Goal: Book appointment/travel/reservation

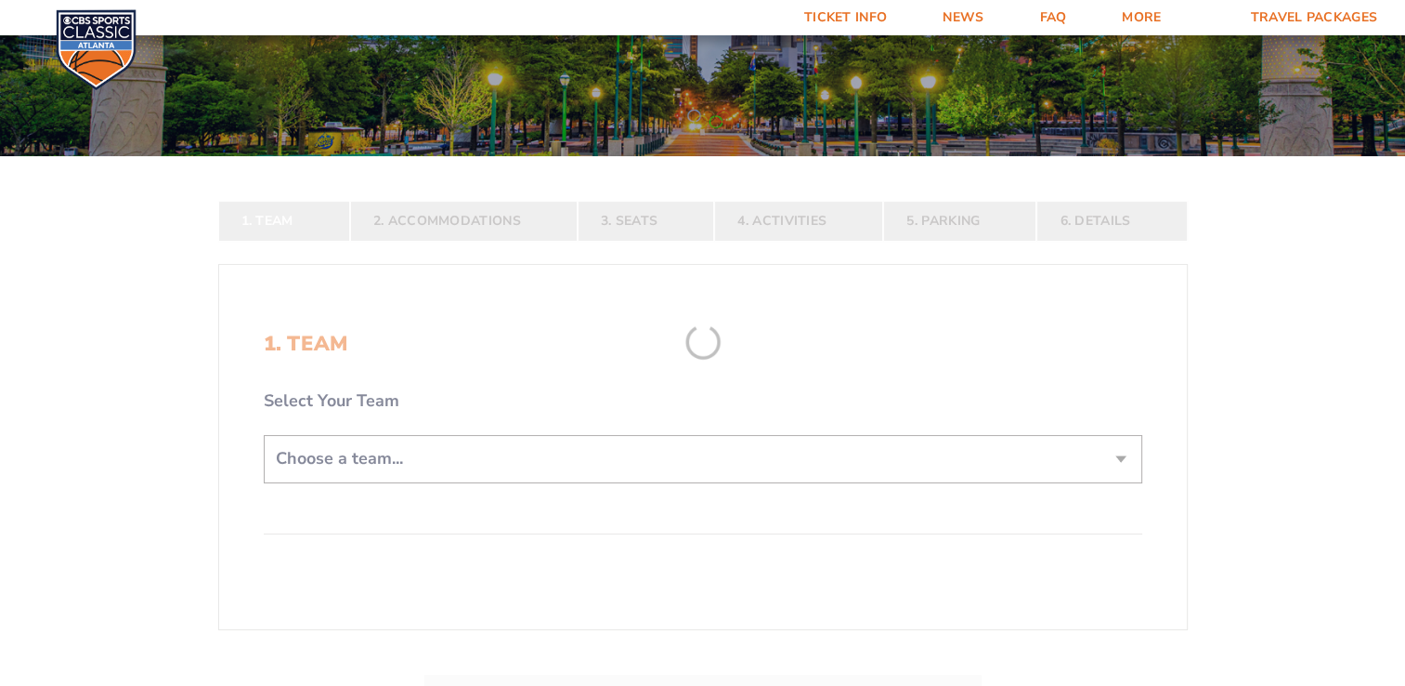
scroll to position [279, 0]
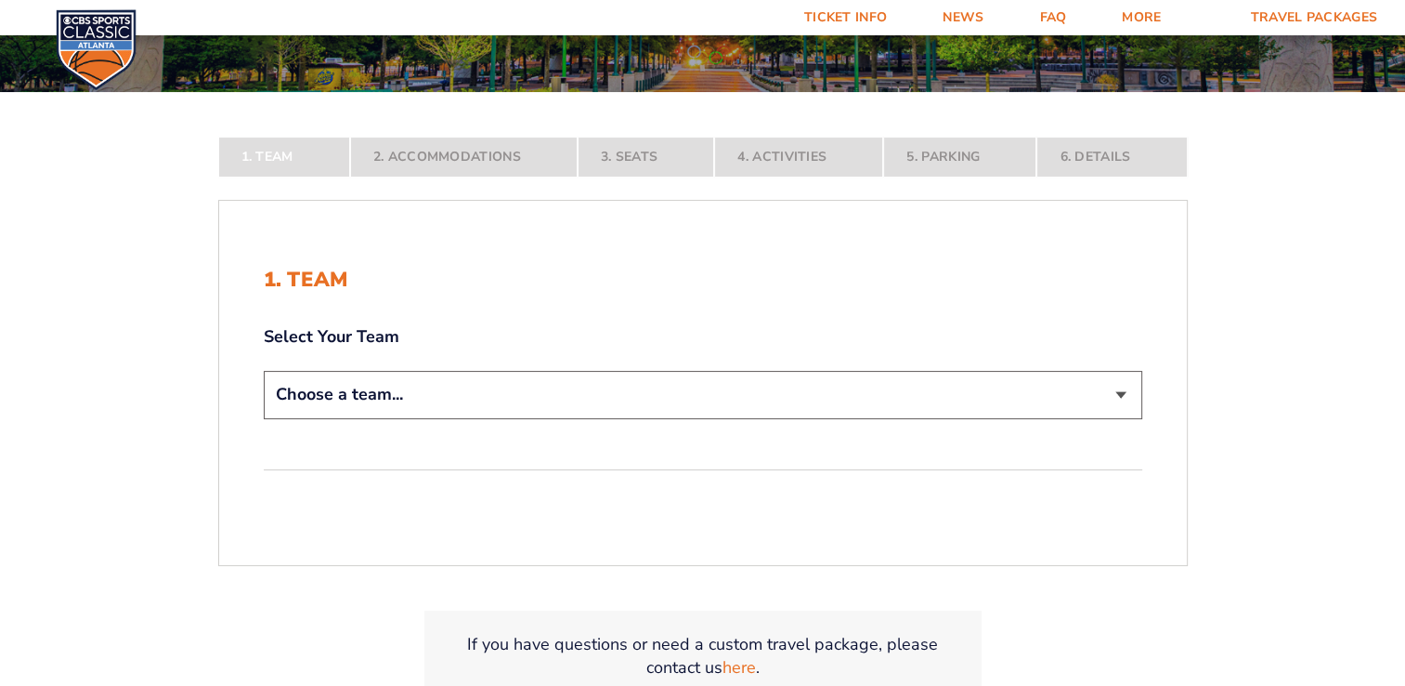
click at [1114, 400] on select "Choose a team... [US_STATE] Wildcats [US_STATE] State Buckeyes [US_STATE] Tar H…" at bounding box center [703, 394] width 879 height 47
select select "12956"
click at [264, 418] on select "Choose a team... [US_STATE] Wildcats [US_STATE] State Buckeyes [US_STATE] Tar H…" at bounding box center [703, 394] width 879 height 47
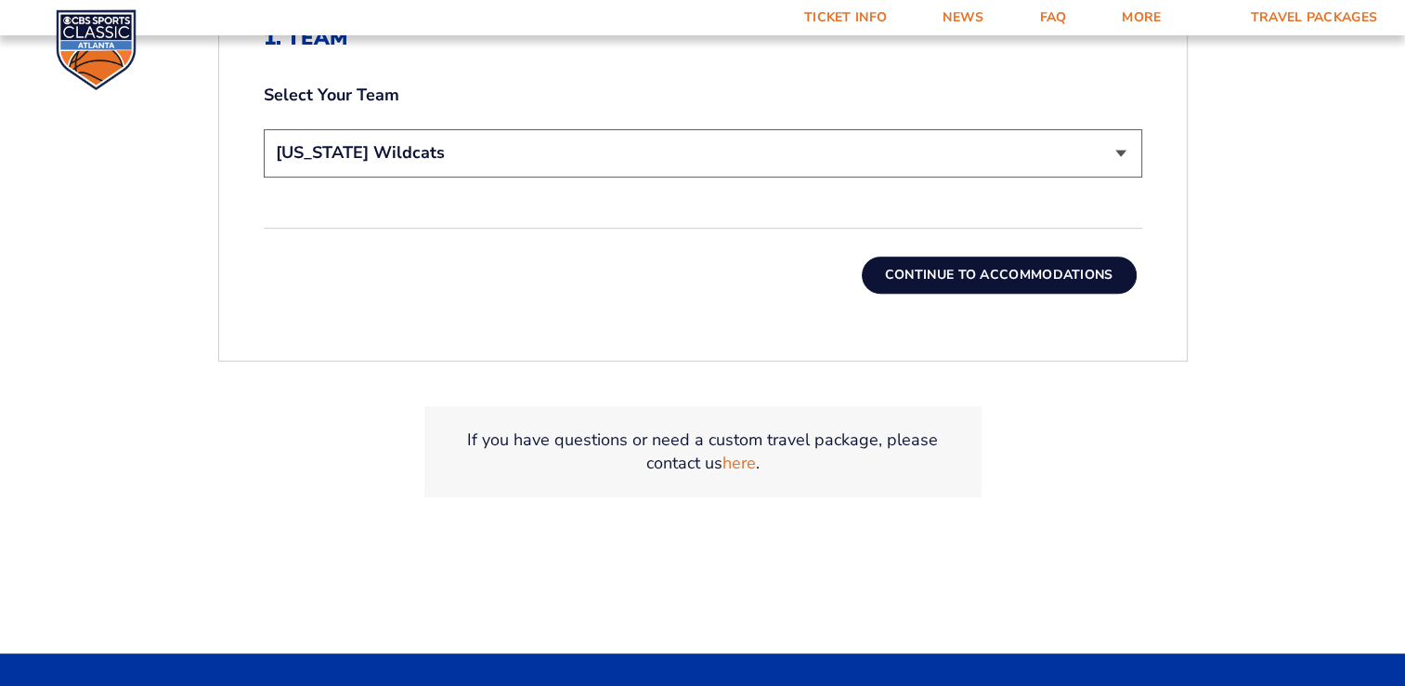
click at [997, 271] on button "Continue To Accommodations" at bounding box center [999, 274] width 275 height 37
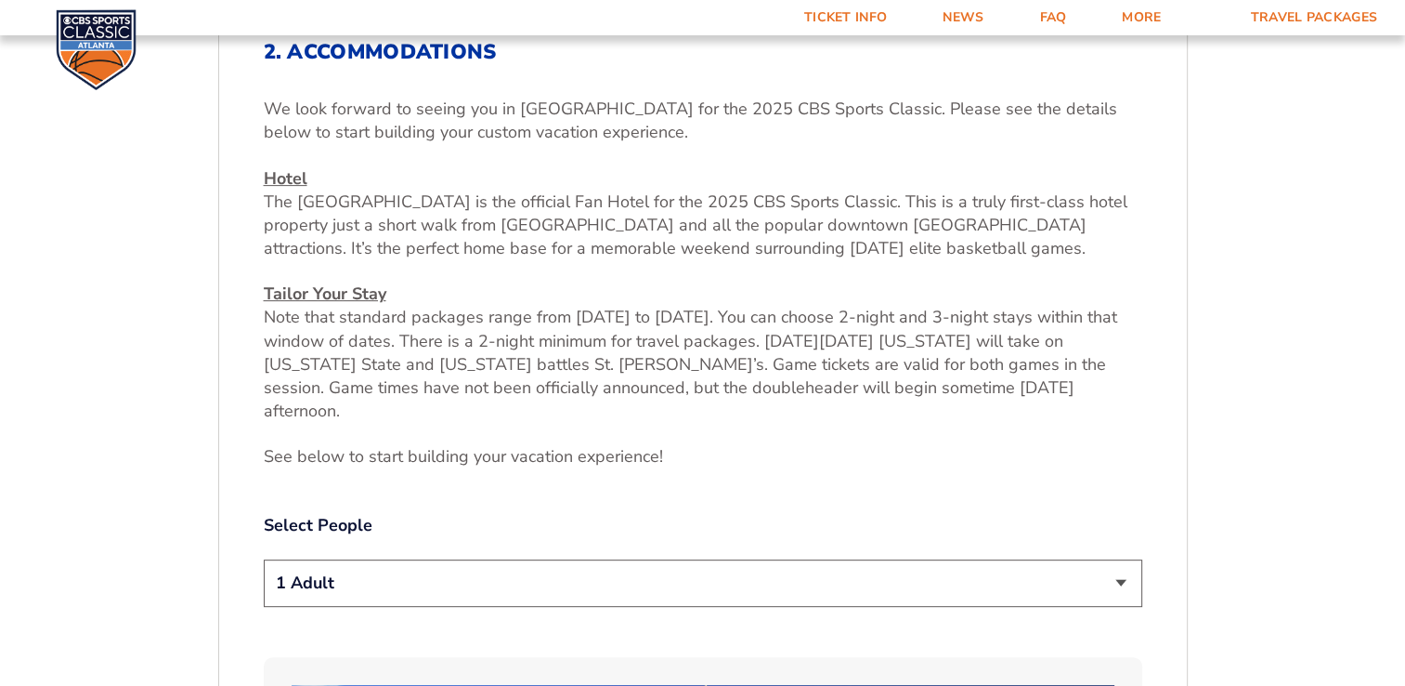
scroll to position [695, 0]
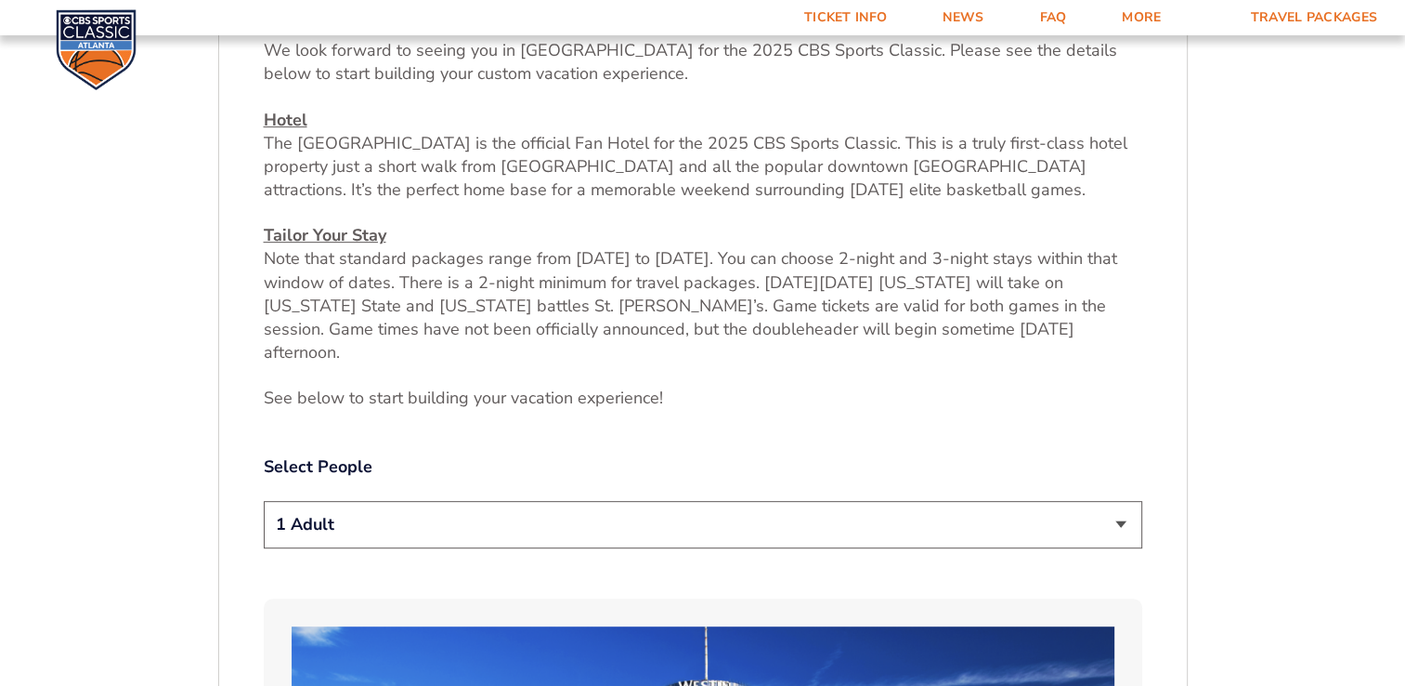
click at [1066, 501] on select "1 Adult 2 Adults 3 Adults 4 Adults 2 Adults + 1 Child 2 Adults + 2 Children 2 A…" at bounding box center [703, 524] width 879 height 47
select select "2 Adults"
click at [264, 501] on select "1 Adult 2 Adults 3 Adults 4 Adults 2 Adults + 1 Child 2 Adults + 2 Children 2 A…" at bounding box center [703, 524] width 879 height 47
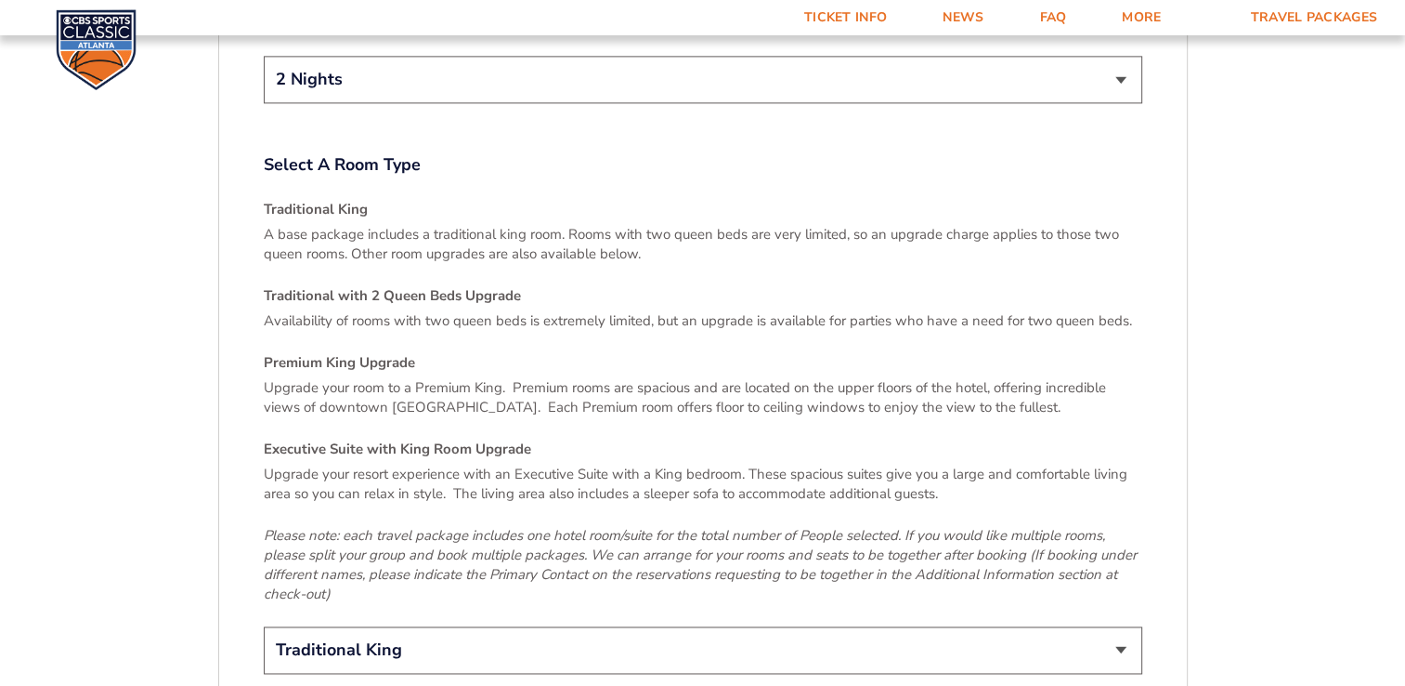
scroll to position [2645, 0]
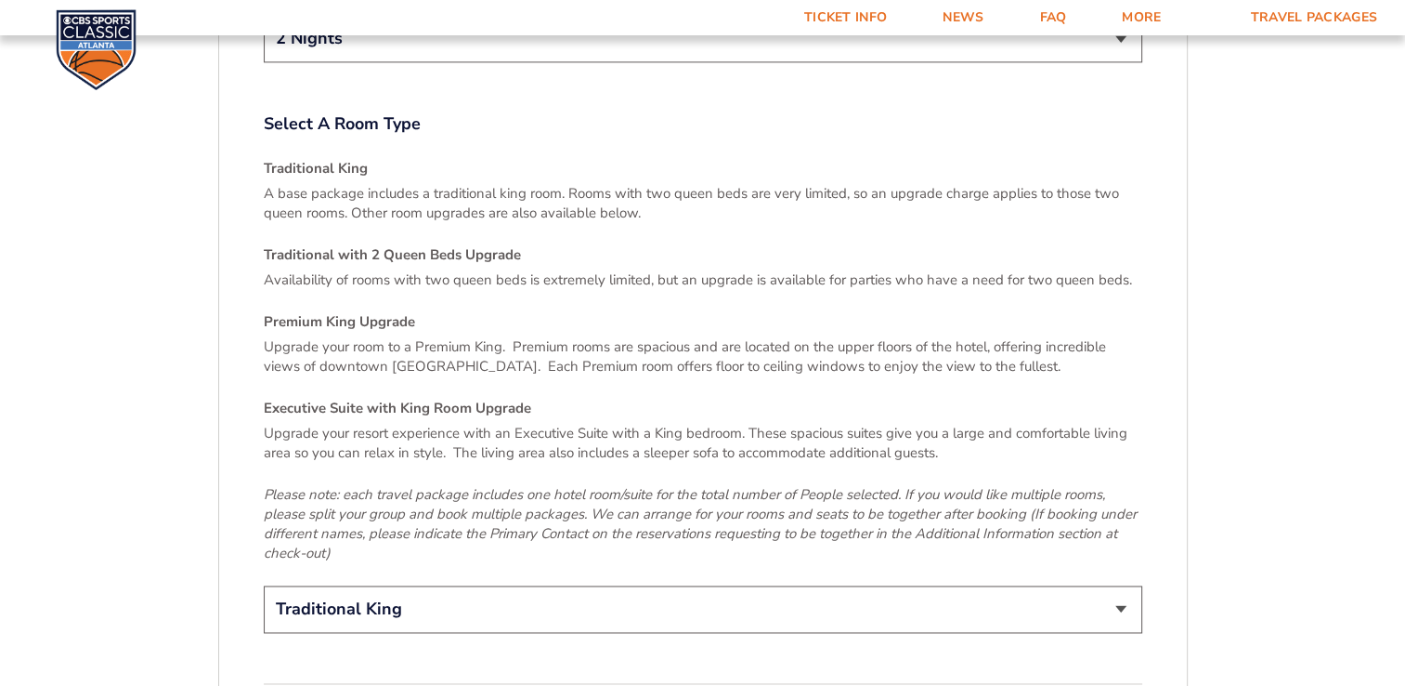
click at [1122, 585] on select "Traditional King Traditional with 2 Queen Beds Upgrade (+$95 per night) Premium…" at bounding box center [703, 608] width 879 height 47
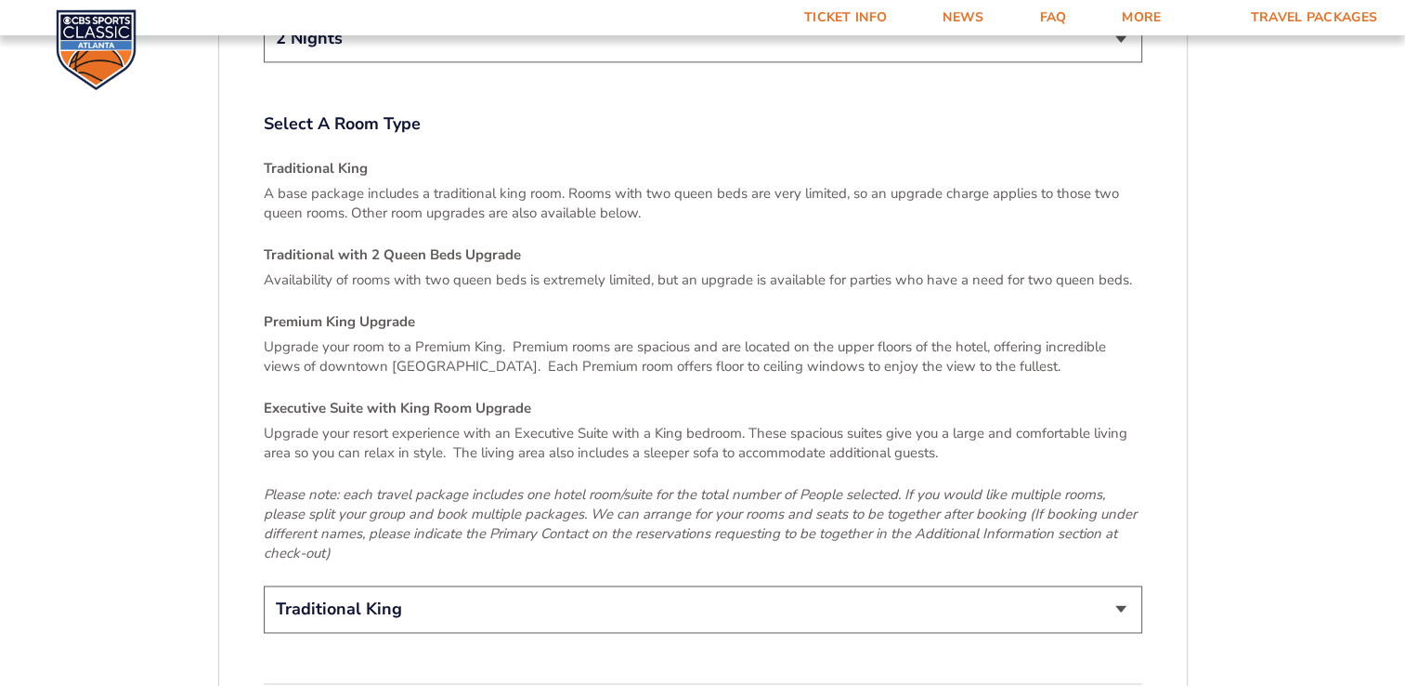
click at [1122, 585] on select "Traditional King Traditional with 2 Queen Beds Upgrade (+$95 per night) Premium…" at bounding box center [703, 608] width 879 height 47
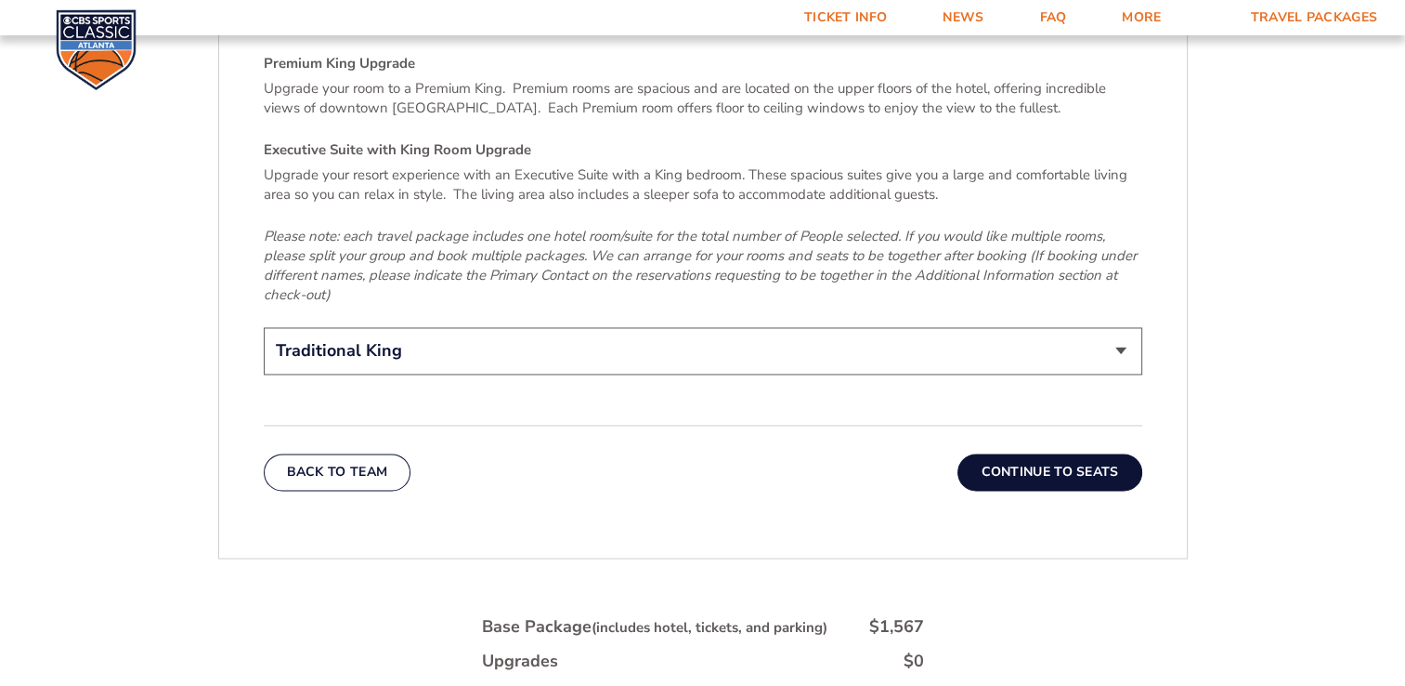
scroll to position [2924, 0]
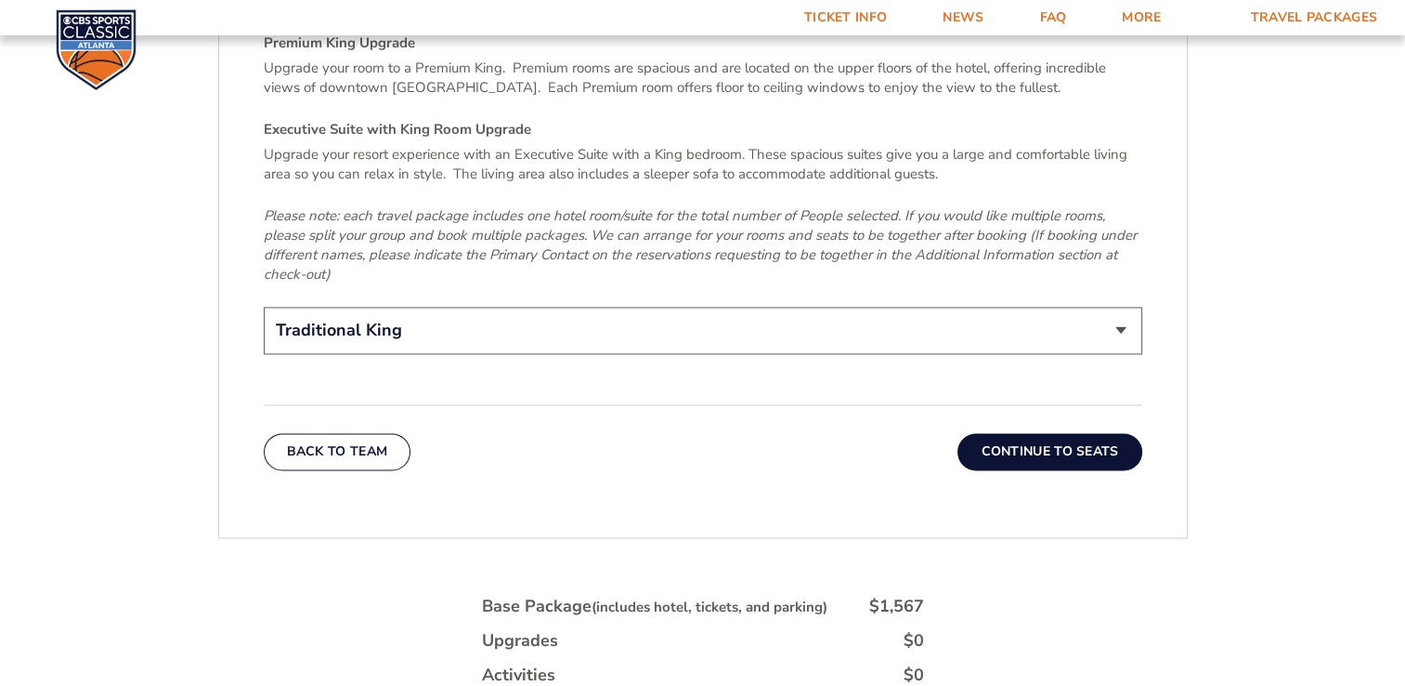
click at [1040, 433] on button "Continue To Seats" at bounding box center [1050, 451] width 184 height 37
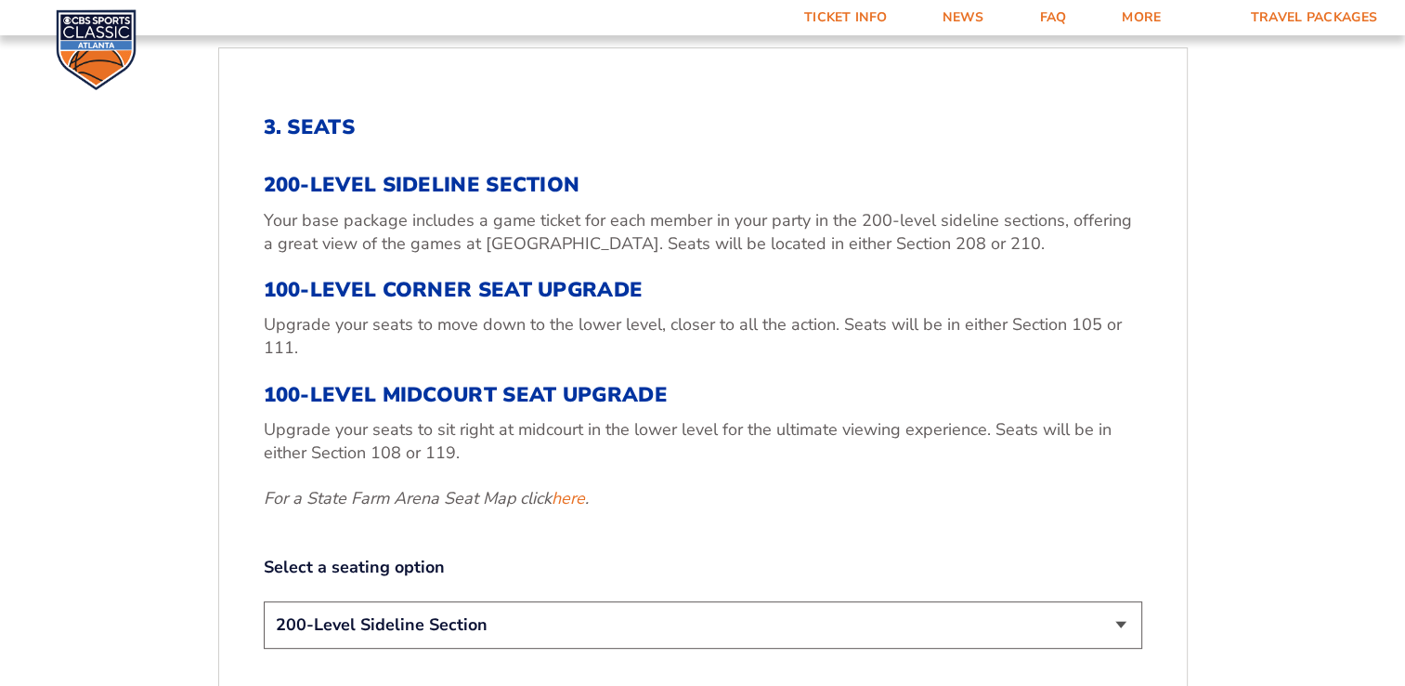
scroll to position [602, 0]
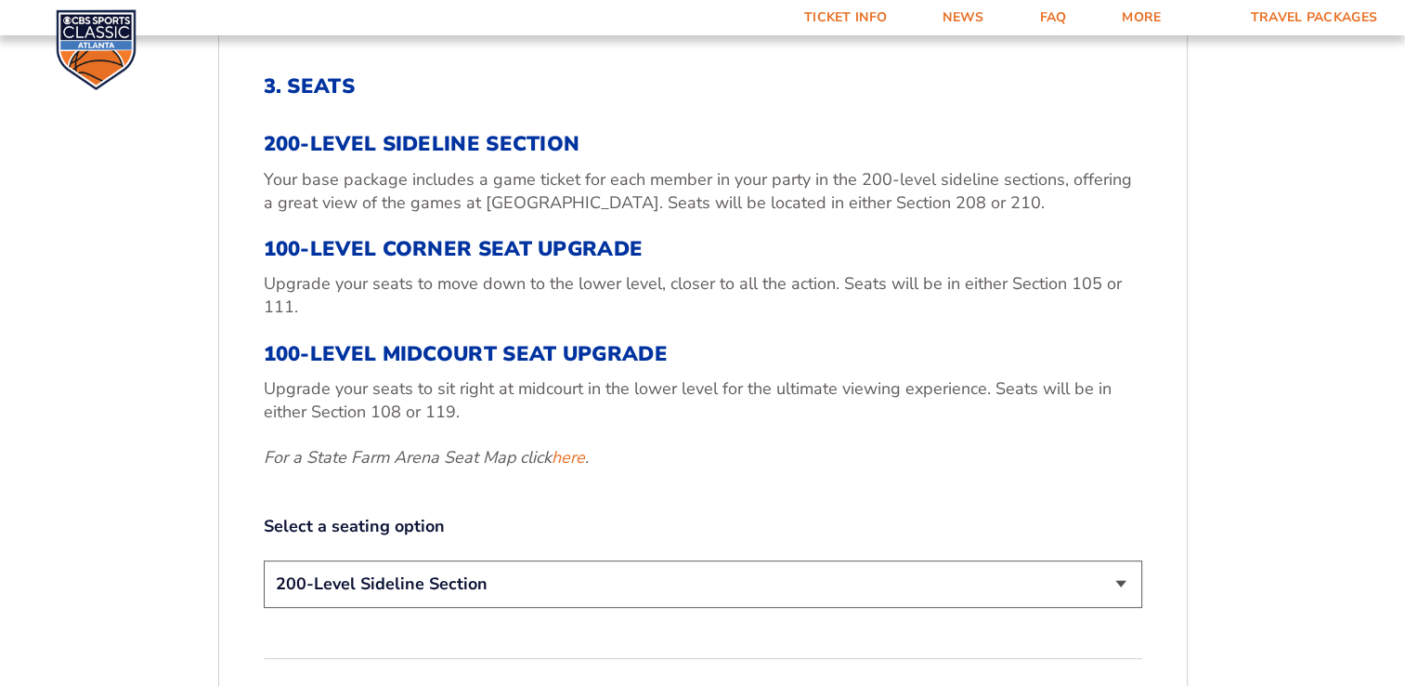
click at [1118, 579] on select "200-Level Sideline Section 100-Level Corner Seat Upgrade (+$120 per person) 100…" at bounding box center [703, 583] width 879 height 47
select select "100-Level Corner Seat Upgrade"
click at [264, 560] on select "200-Level Sideline Section 100-Level Corner Seat Upgrade (+$120 per person) 100…" at bounding box center [703, 583] width 879 height 47
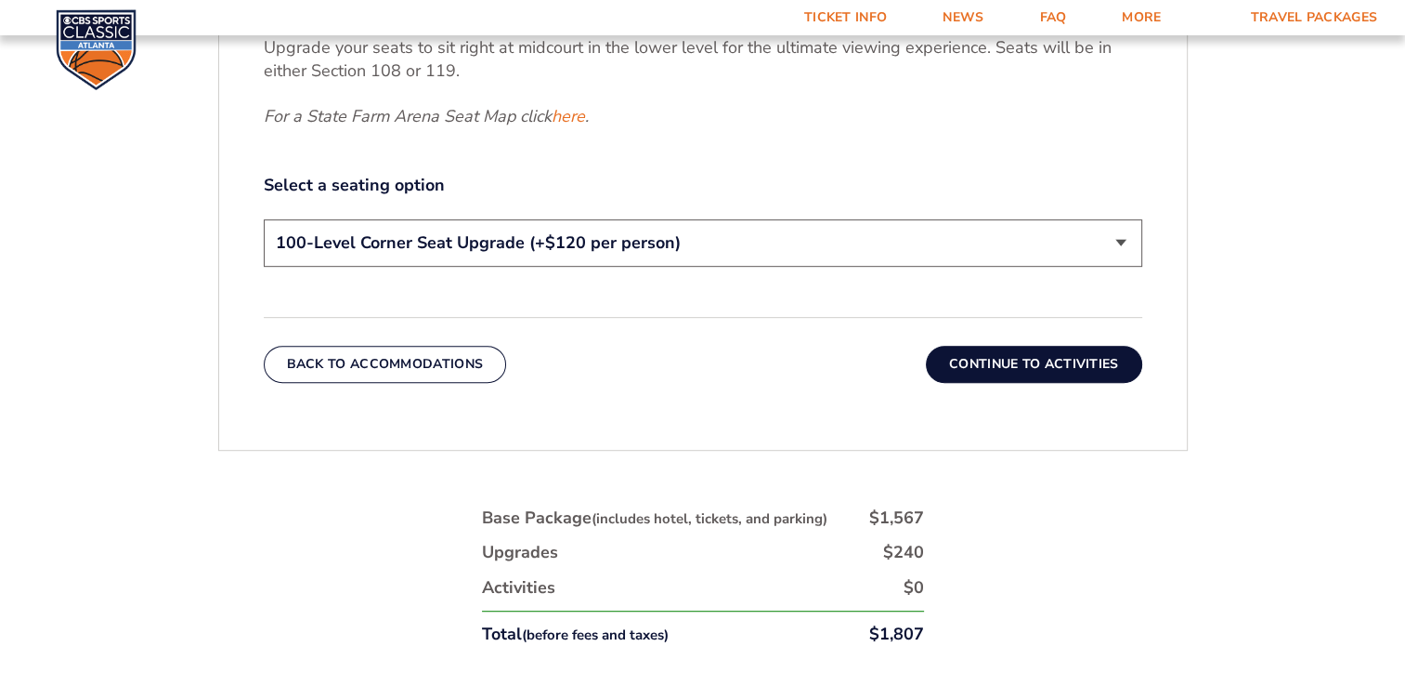
scroll to position [973, 0]
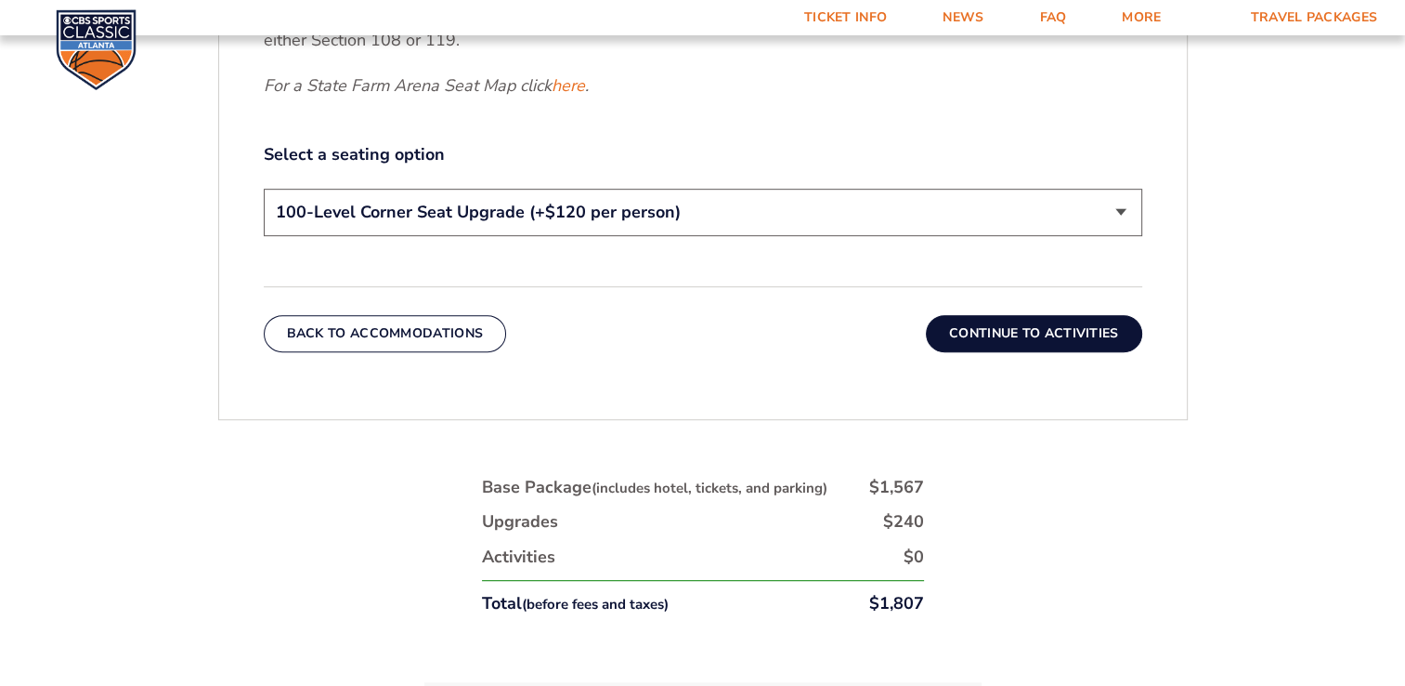
click at [1059, 332] on button "Continue To Activities" at bounding box center [1034, 333] width 216 height 37
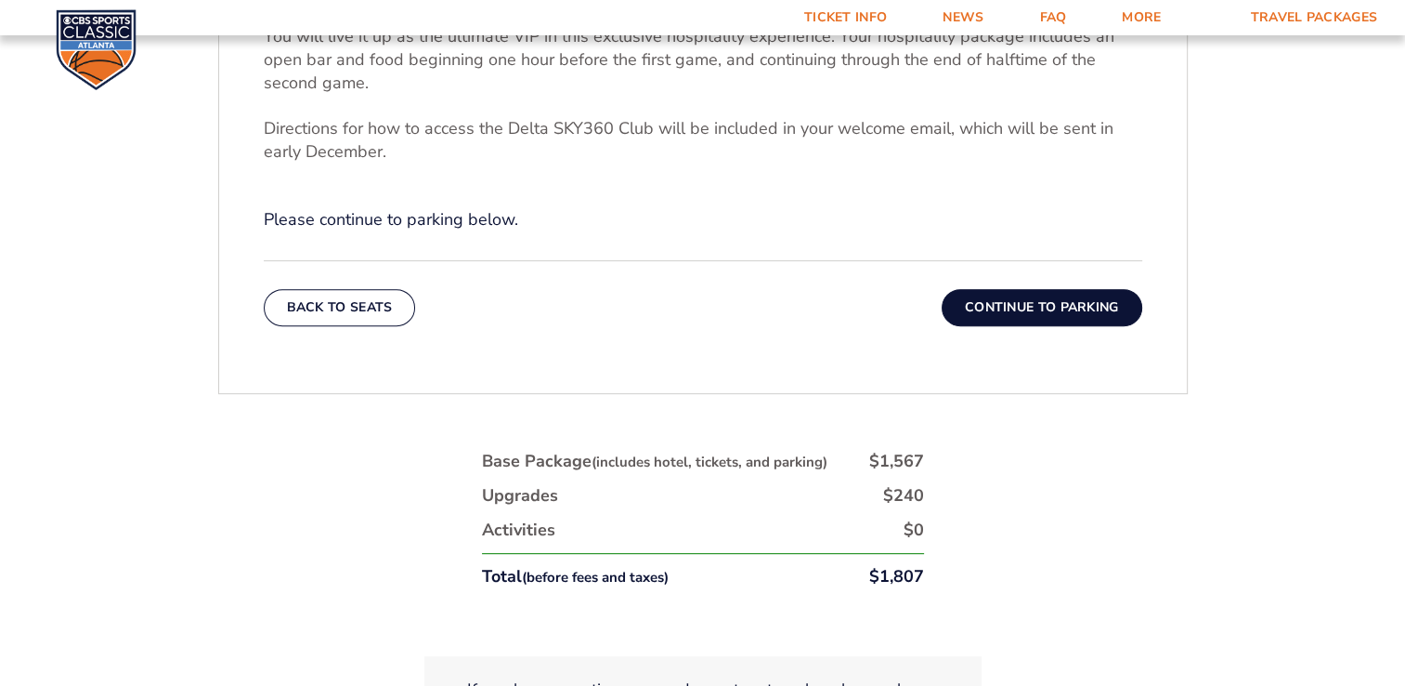
scroll to position [788, 0]
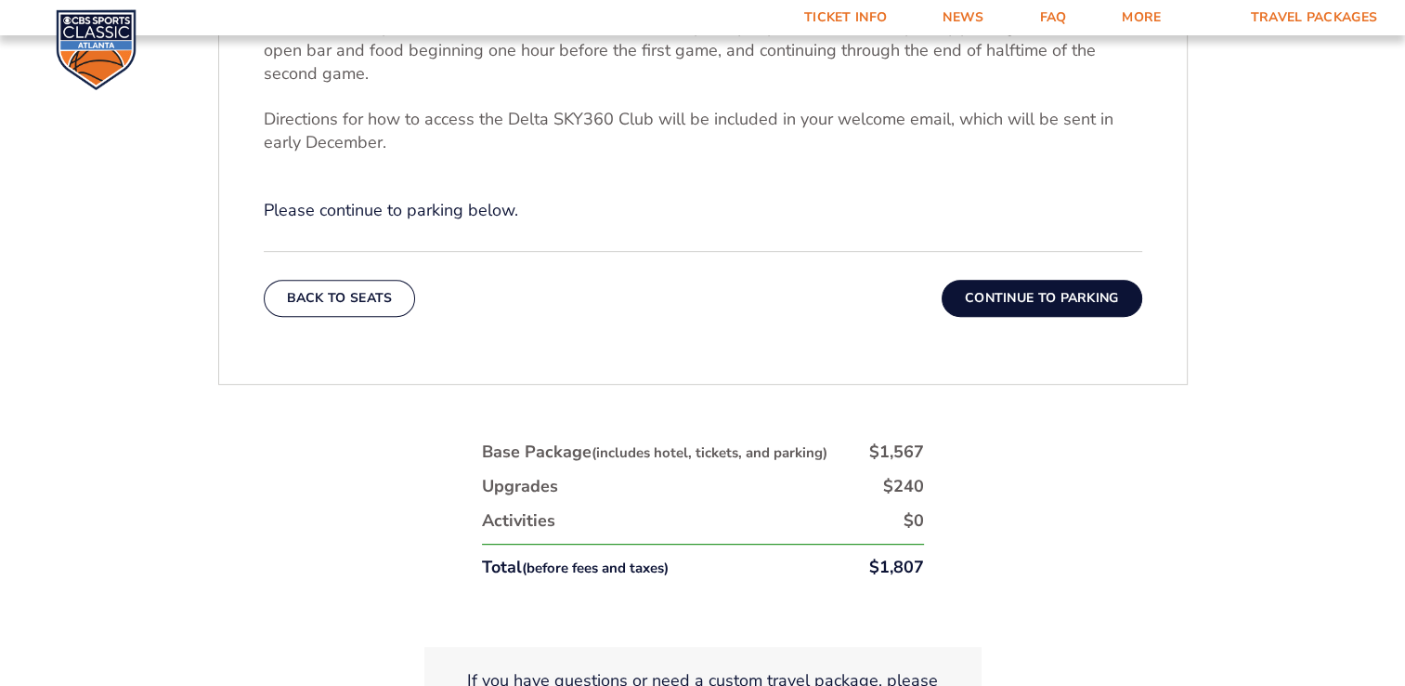
click at [1017, 292] on button "Continue To Parking" at bounding box center [1042, 298] width 201 height 37
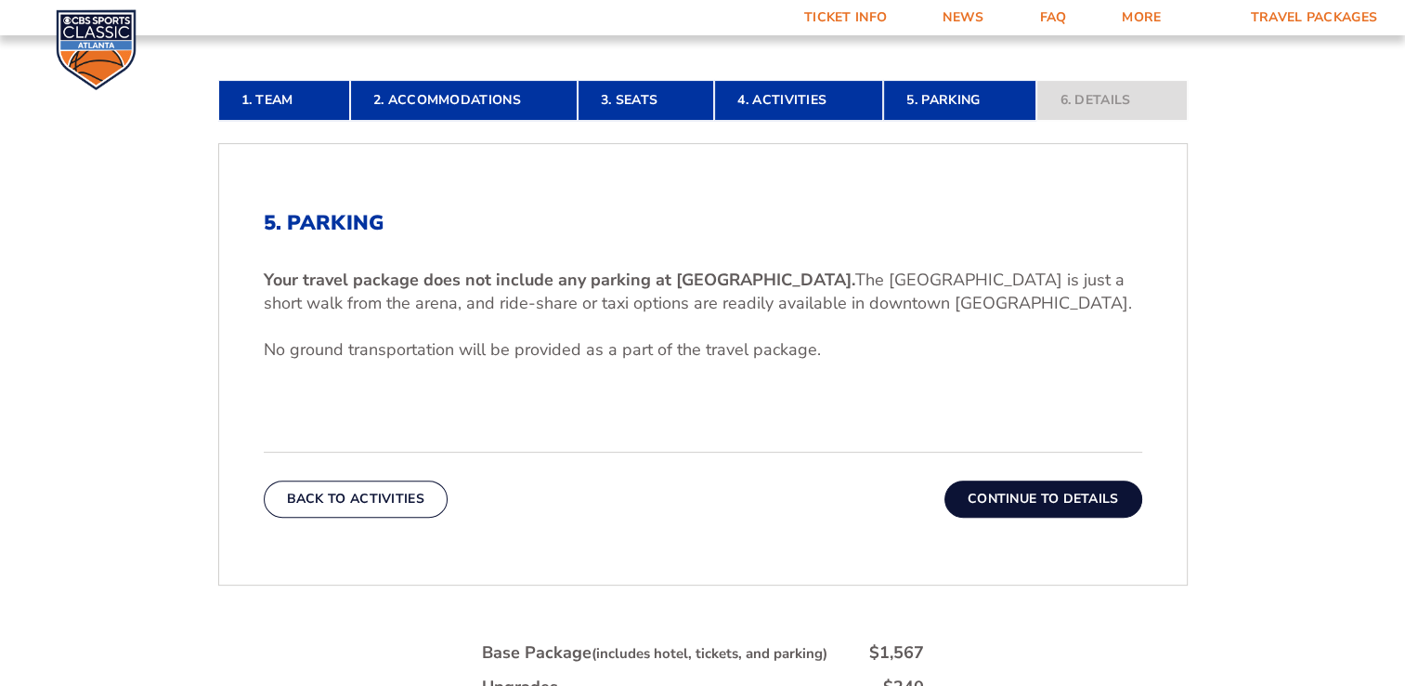
scroll to position [509, 0]
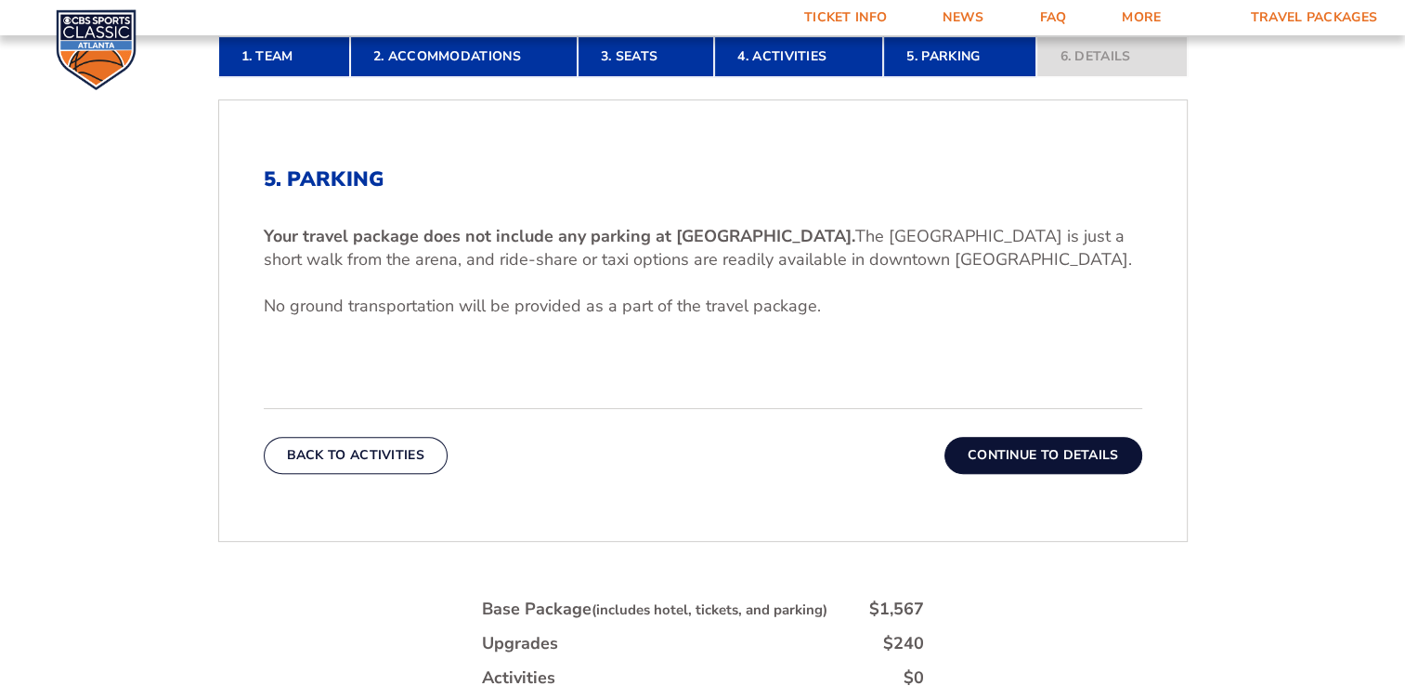
click at [1038, 448] on button "Continue To Details" at bounding box center [1044, 455] width 198 height 37
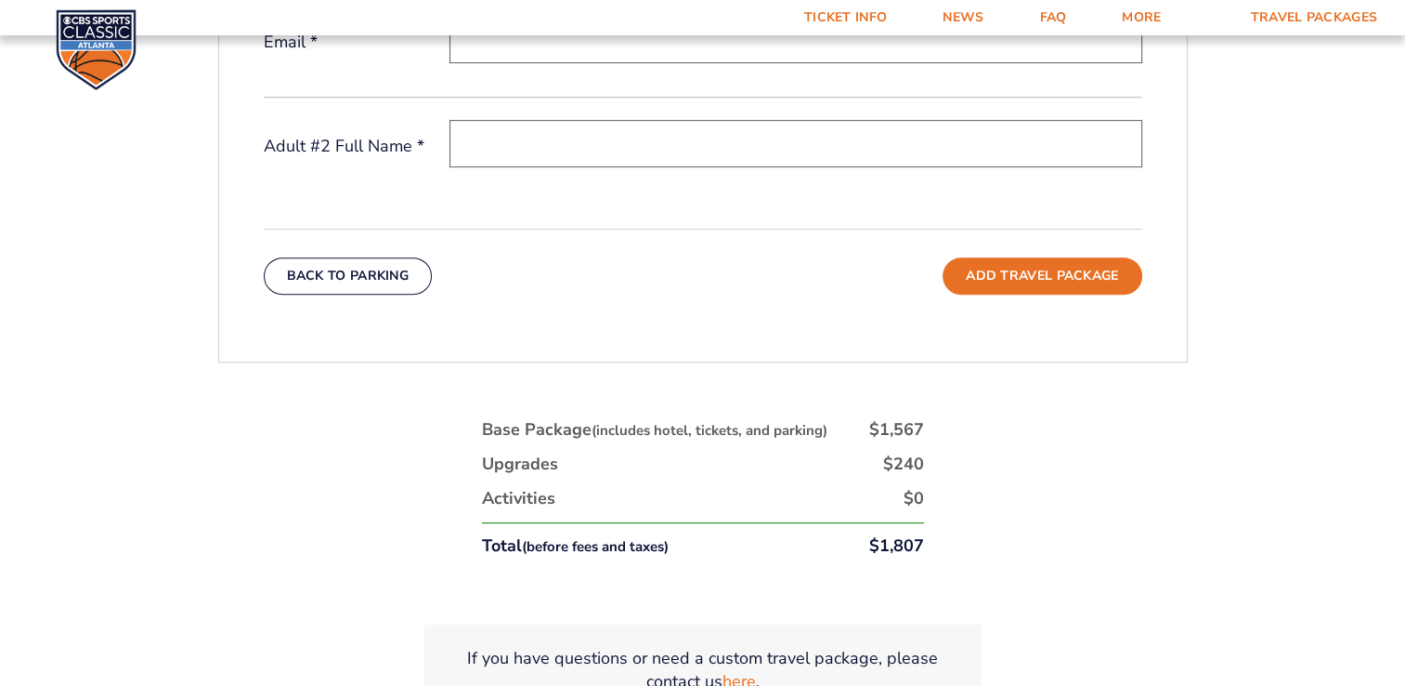
scroll to position [695, 0]
